Goal: Task Accomplishment & Management: Use online tool/utility

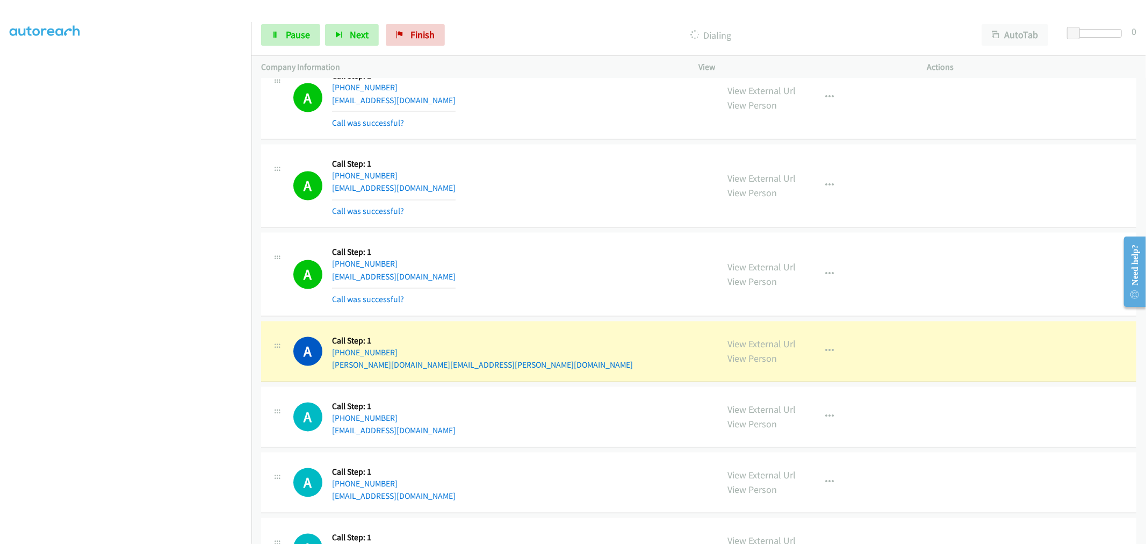
scroll to position [5089, 0]
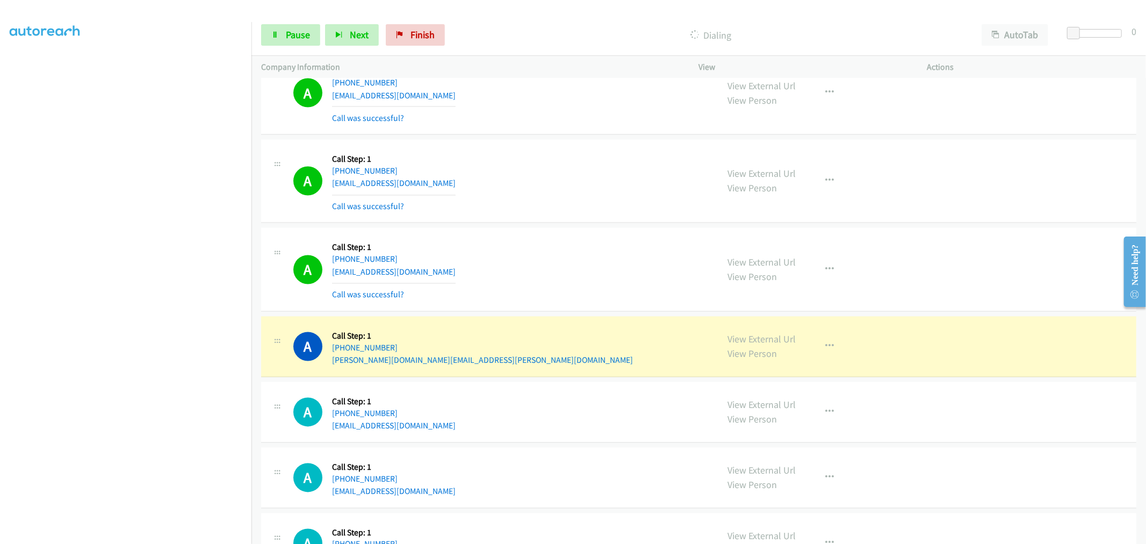
drag, startPoint x: 744, startPoint y: 340, endPoint x: 736, endPoint y: 330, distance: 12.6
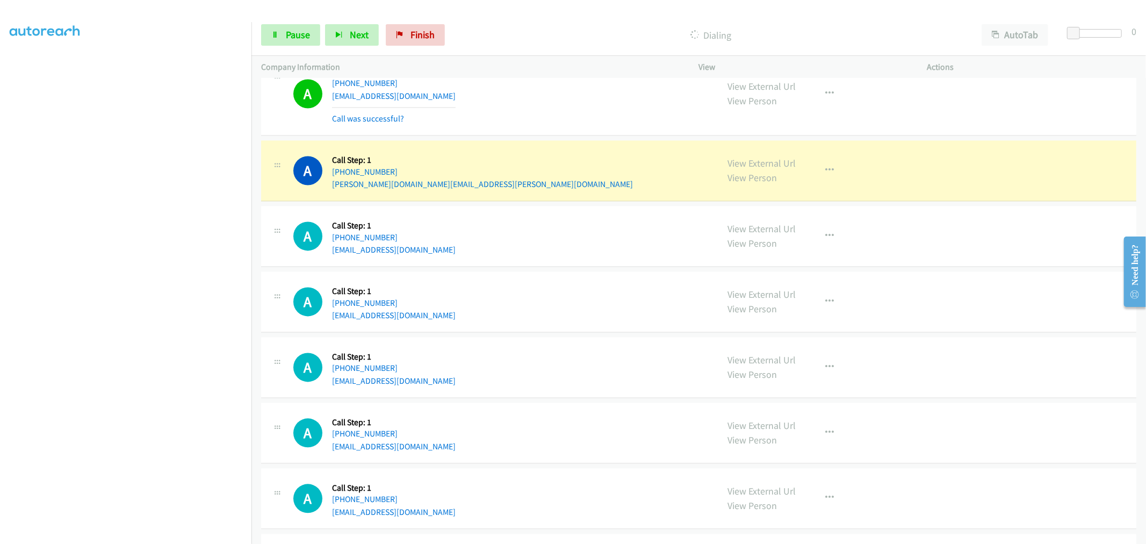
scroll to position [5268, 0]
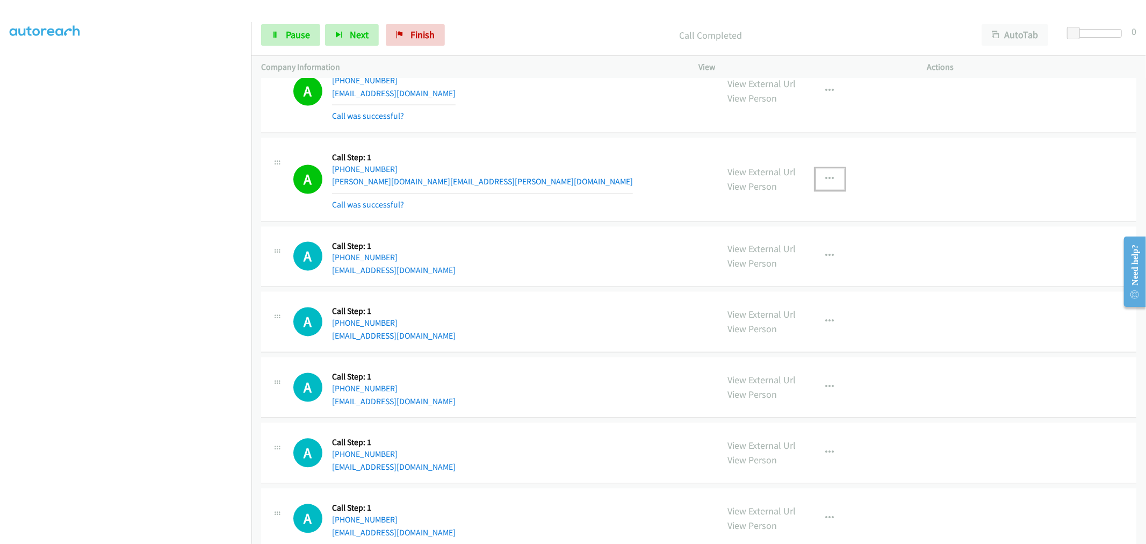
click at [816, 190] on button "button" at bounding box center [830, 178] width 29 height 21
click at [775, 269] on link "Add to do not call list" at bounding box center [772, 270] width 143 height 21
click at [547, 175] on div "A Callback Scheduled Call Step: 1 America/New_York [PHONE_NUMBER] [PERSON_NAME]…" at bounding box center [500, 179] width 415 height 64
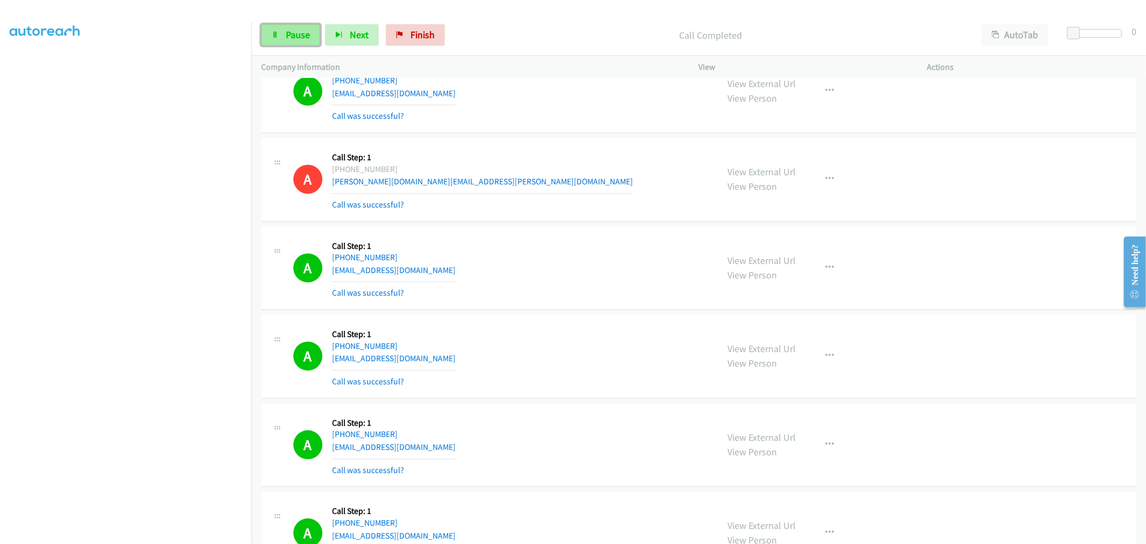
click at [303, 28] on link "Pause" at bounding box center [290, 34] width 59 height 21
click at [301, 34] on span "Start Calls" at bounding box center [307, 34] width 42 height 12
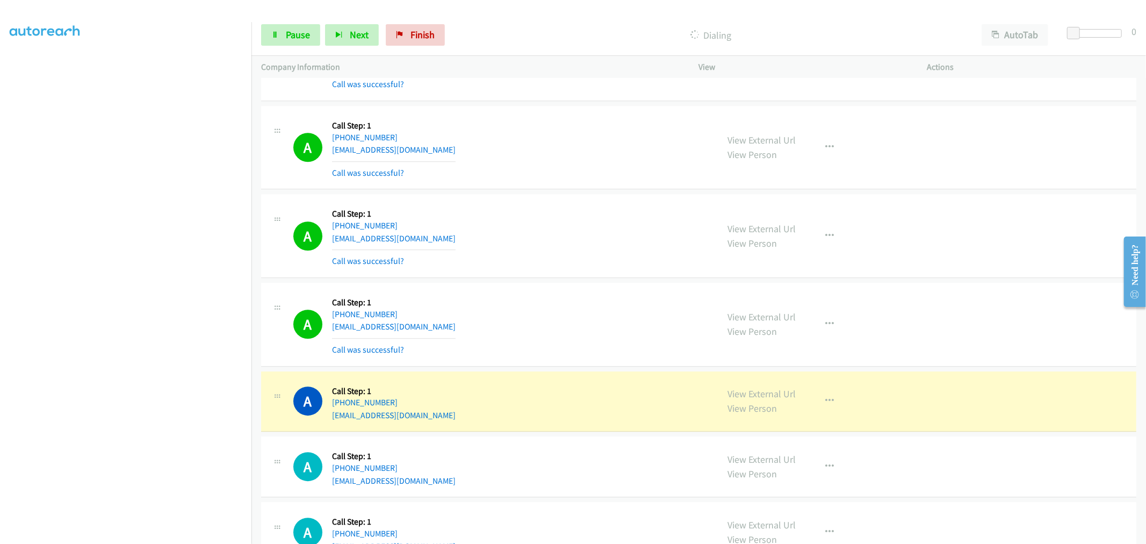
scroll to position [6163, 0]
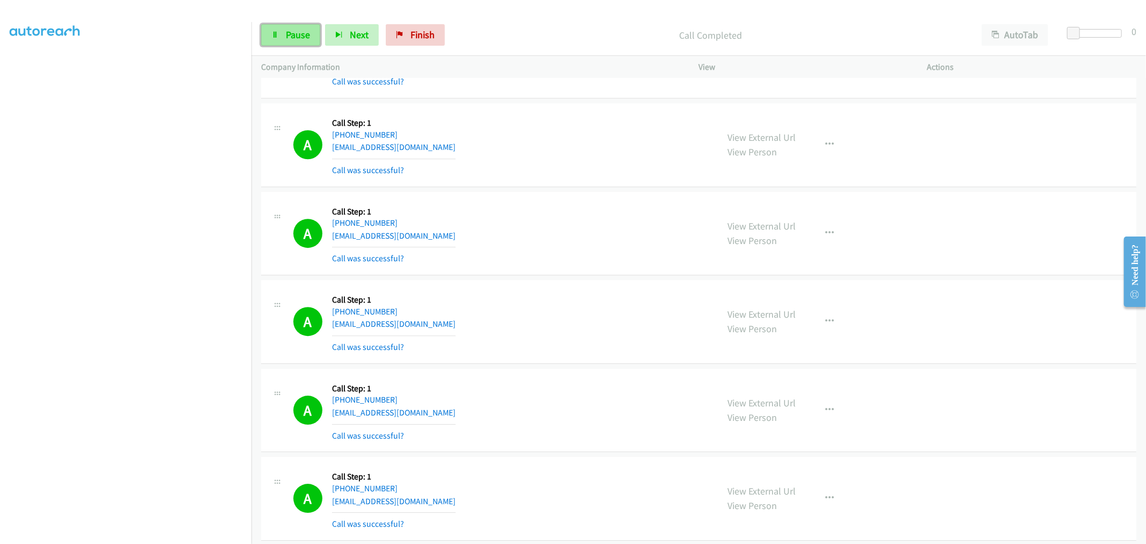
click at [302, 34] on span "Pause" at bounding box center [298, 34] width 24 height 12
click at [302, 30] on span "Start Calls" at bounding box center [307, 34] width 42 height 12
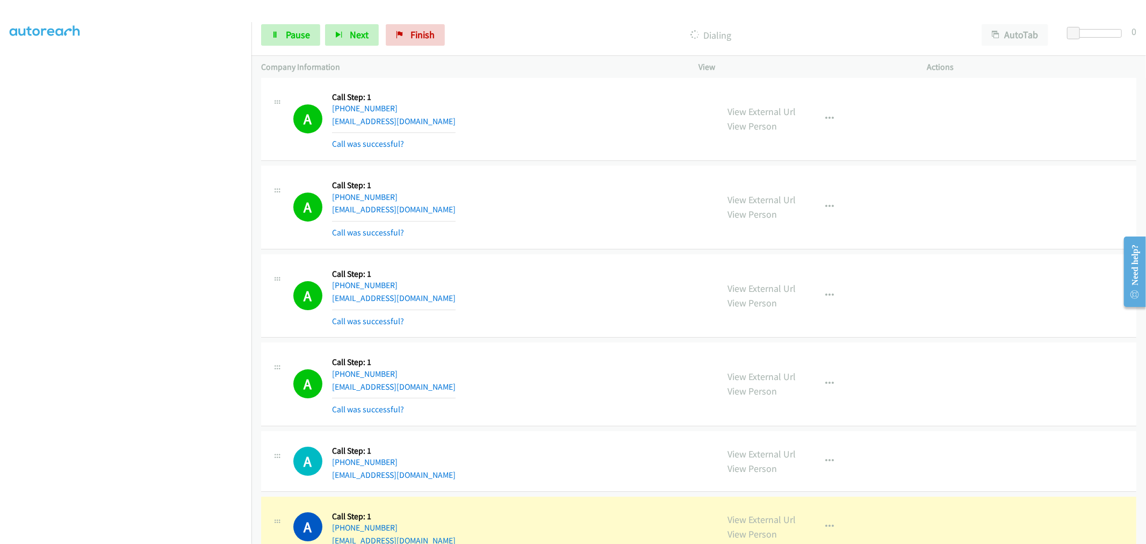
scroll to position [6283, 0]
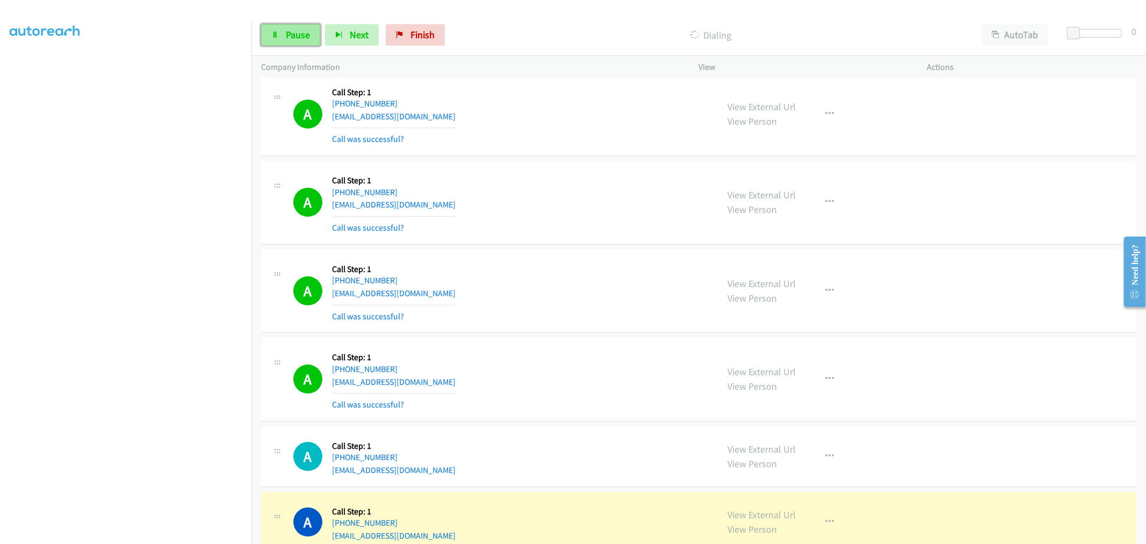
click at [287, 30] on span "Pause" at bounding box center [298, 34] width 24 height 12
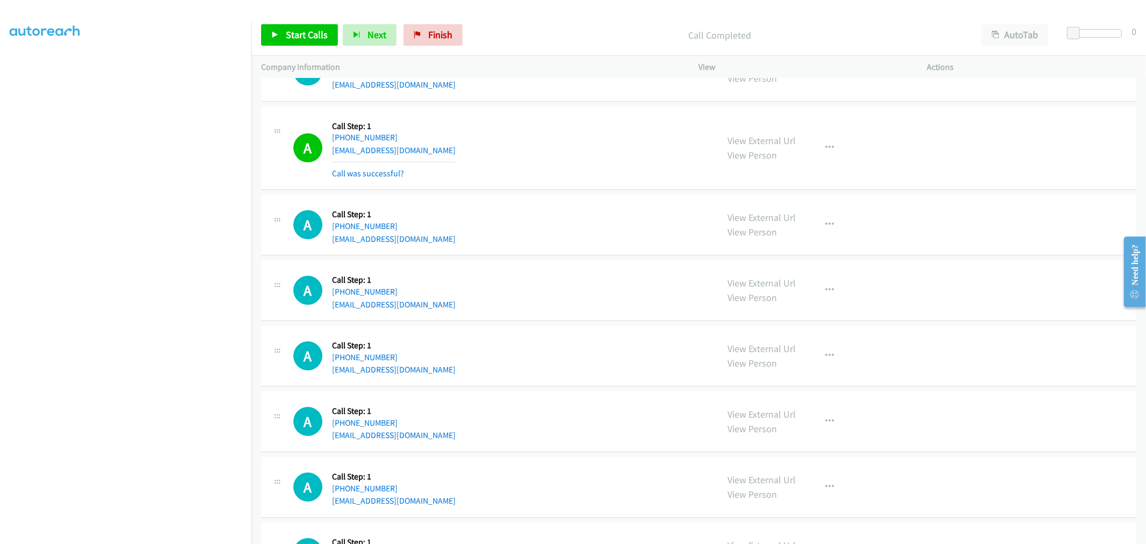
scroll to position [6641, 0]
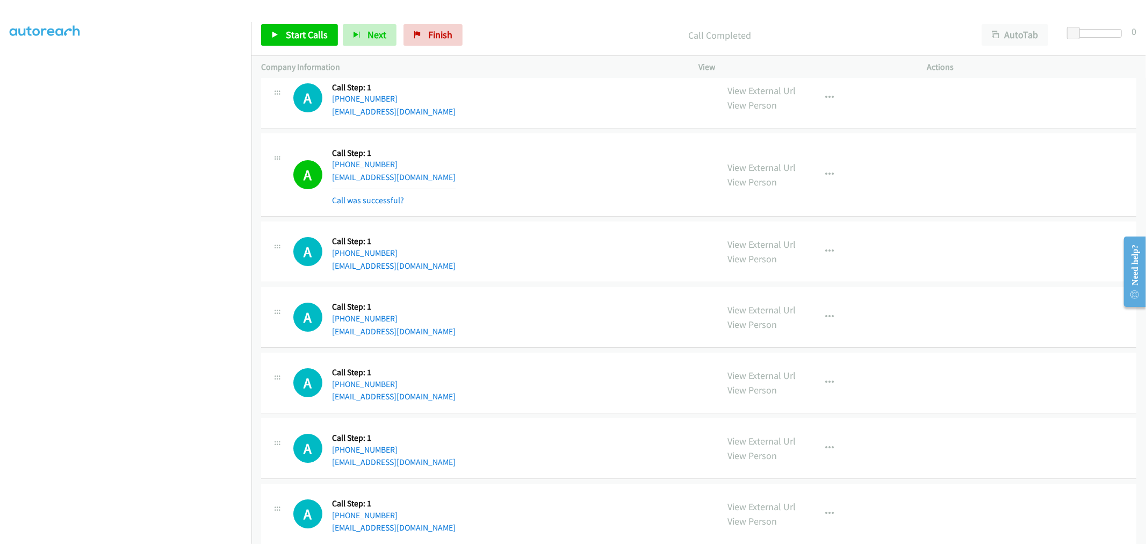
click at [318, 22] on div "Start Calls Pause Next Finish Call Completed AutoTab AutoTab 0" at bounding box center [698, 35] width 895 height 41
click at [318, 28] on span "Start Calls" at bounding box center [307, 34] width 42 height 12
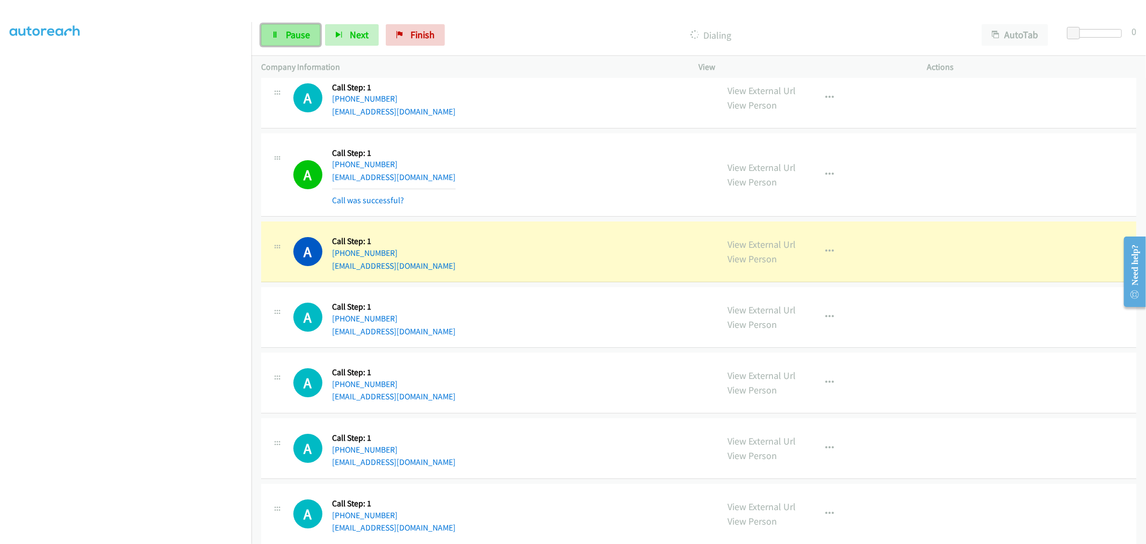
click at [287, 38] on span "Pause" at bounding box center [298, 34] width 24 height 12
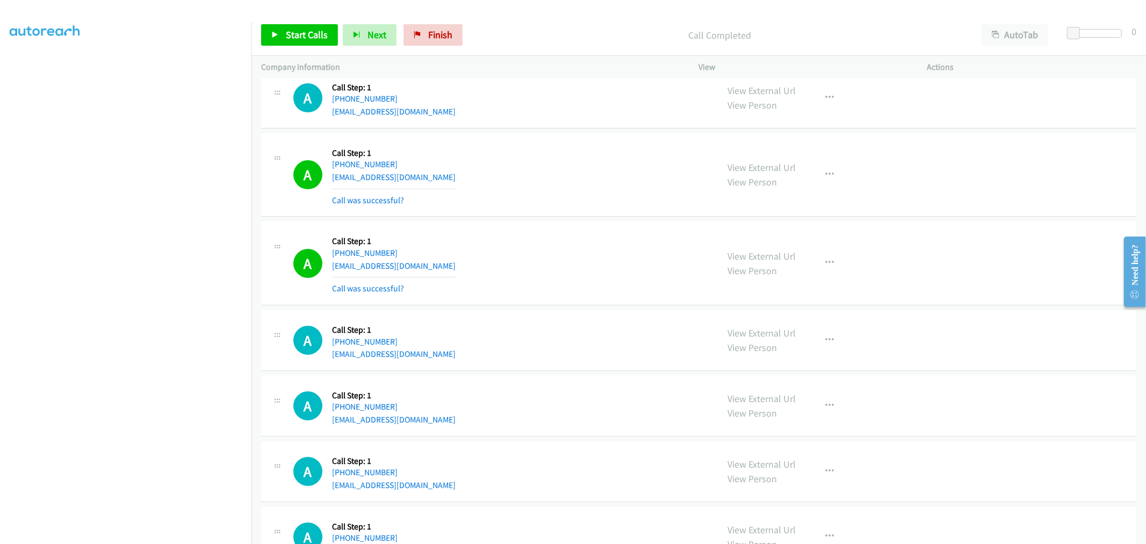
drag, startPoint x: 740, startPoint y: 168, endPoint x: 710, endPoint y: 169, distance: 30.1
click at [564, 131] on td "A Callback Scheduled Call Step: 1 America/New_York [PHONE_NUMBER] [EMAIL_ADDRES…" at bounding box center [698, 98] width 895 height 66
click at [556, 26] on div "Call Completed" at bounding box center [719, 34] width 504 height 21
click at [565, 30] on p "Call Completed" at bounding box center [719, 35] width 485 height 15
